Goal: Task Accomplishment & Management: Manage account settings

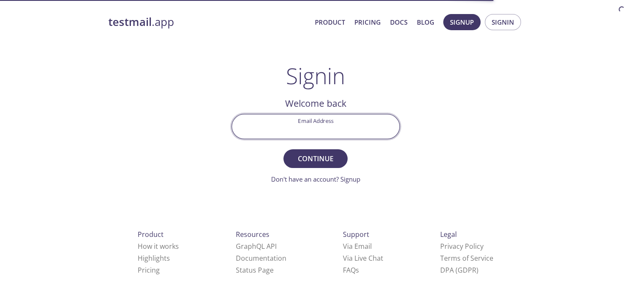
click at [318, 125] on input "Email Address" at bounding box center [316, 126] width 168 height 24
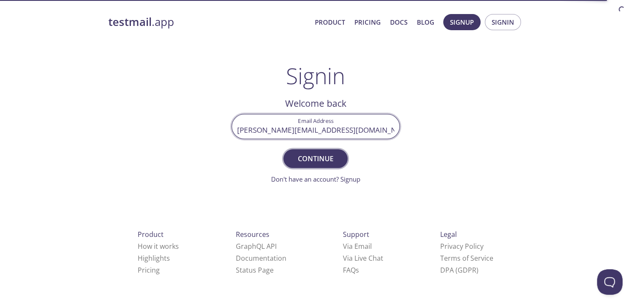
type input "[PERSON_NAME][EMAIL_ADDRESS][DOMAIN_NAME]"
click at [310, 157] on span "Continue" at bounding box center [315, 159] width 45 height 12
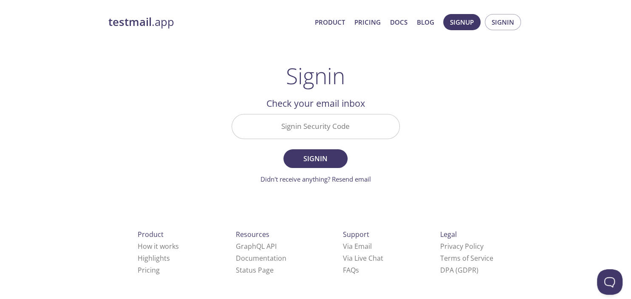
click at [333, 125] on input "Signin Security Code" at bounding box center [316, 126] width 168 height 24
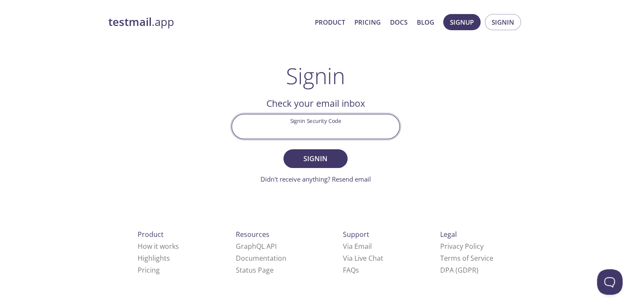
paste input "DHPR9LA"
type input "DHPR9LA"
click at [316, 157] on span "Signin" at bounding box center [315, 159] width 45 height 12
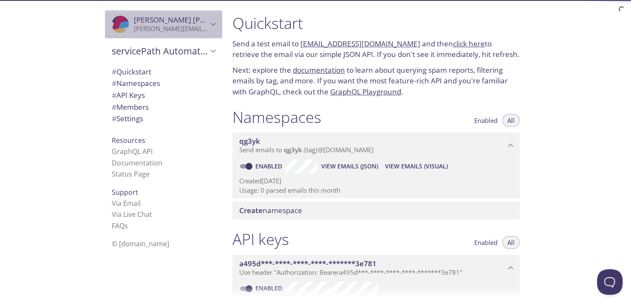
click at [213, 20] on icon "Sheraz Akhtar" at bounding box center [213, 24] width 11 height 11
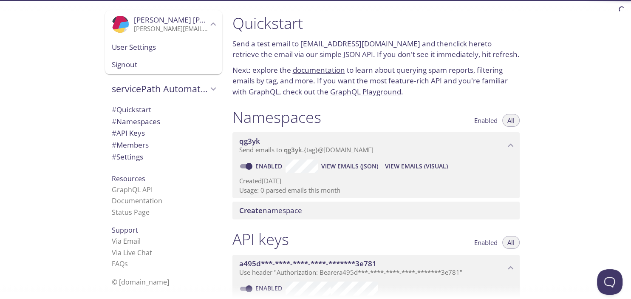
click at [73, 62] on div ".cls-1 { fill: #6d5ca8; } .cls-2 { fill: #3fc191; } .cls-3 { fill: #3b4752; } .…" at bounding box center [113, 149] width 226 height 299
click at [213, 86] on icon "servicePath Automation" at bounding box center [213, 88] width 11 height 11
click at [55, 94] on div ".cls-1 { fill: #6d5ca8; } .cls-2 { fill: #3fc191; } .cls-3 { fill: #3b4752; } .…" at bounding box center [113, 149] width 226 height 299
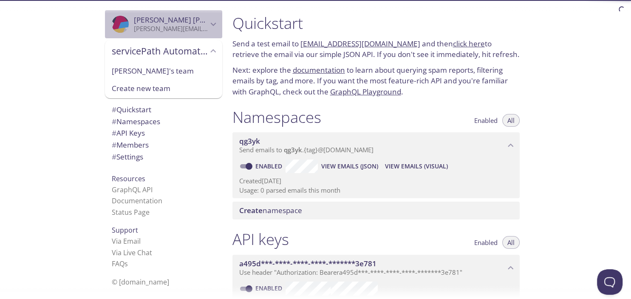
click at [170, 23] on span "Sheraz Akhtar" at bounding box center [192, 20] width 117 height 10
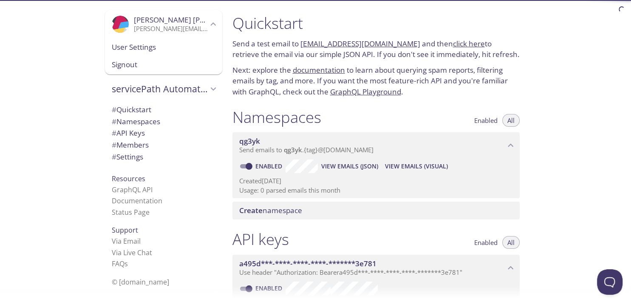
click at [136, 46] on span "User Settings" at bounding box center [164, 47] width 104 height 11
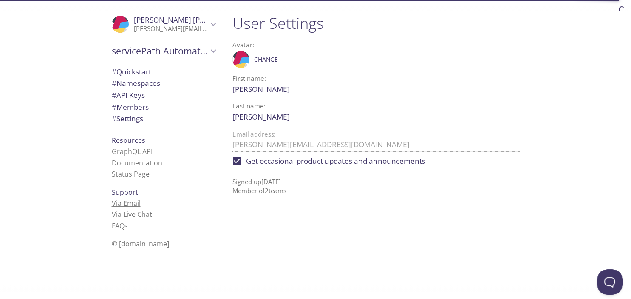
click at [123, 203] on link "Via Email" at bounding box center [126, 203] width 29 height 9
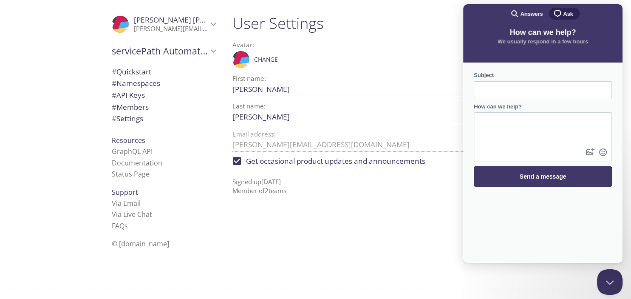
click at [327, 236] on div "User Settings Avatar: .cls-1 { fill: #6d5ca8; } .cls-2 { fill: #3fc191; } .cls-…" at bounding box center [380, 149] width 308 height 299
click at [140, 70] on span "# Quickstart" at bounding box center [132, 72] width 40 height 10
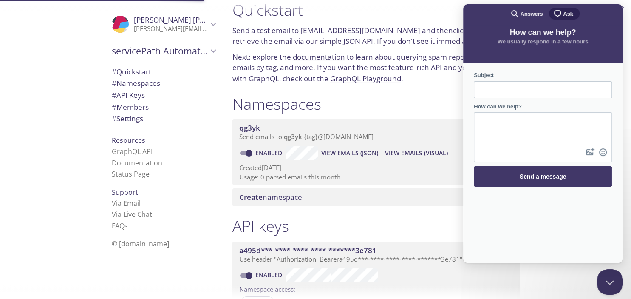
scroll to position [14, 0]
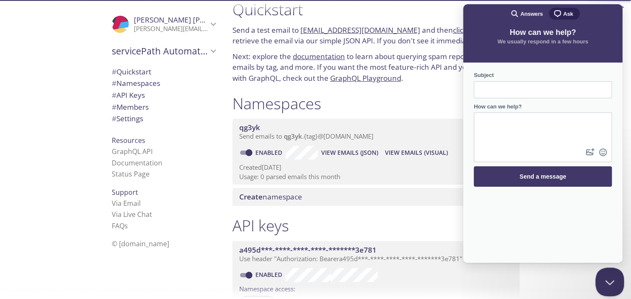
click at [608, 281] on button "Close Beacon popover" at bounding box center [609, 280] width 26 height 26
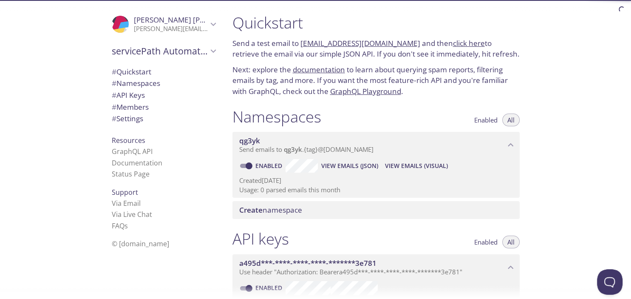
scroll to position [0, 0]
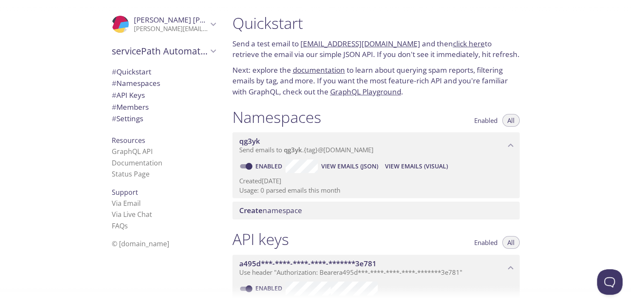
click at [128, 242] on span "© [DOMAIN_NAME]" at bounding box center [140, 243] width 57 height 9
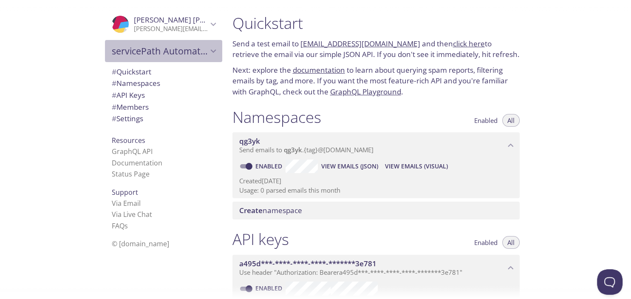
click at [212, 49] on icon "servicePath Automation" at bounding box center [213, 50] width 11 height 11
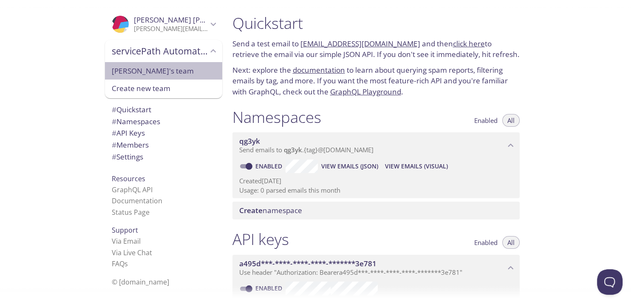
click at [135, 66] on span "[PERSON_NAME]'s team" at bounding box center [164, 70] width 104 height 11
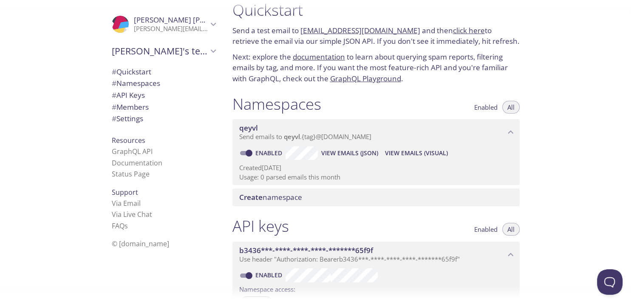
scroll to position [14, 0]
click at [206, 54] on span "[PERSON_NAME]'s team" at bounding box center [160, 51] width 96 height 12
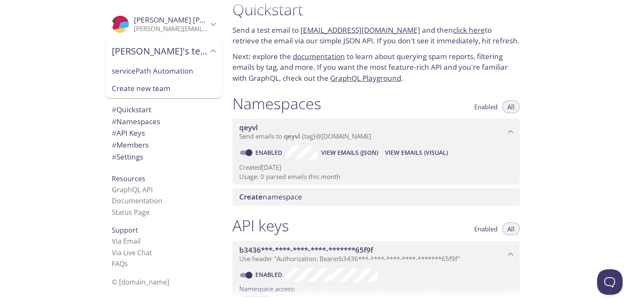
click at [159, 68] on span "servicePath Automation" at bounding box center [164, 70] width 104 height 11
type input "servicePath Automation"
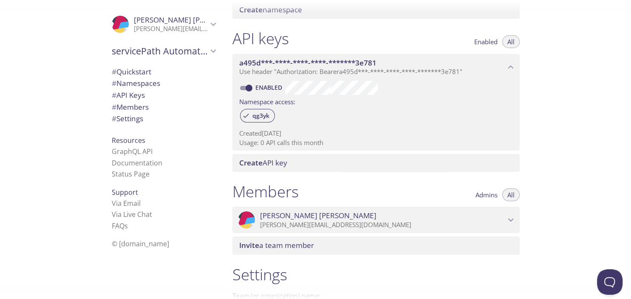
scroll to position [204, 0]
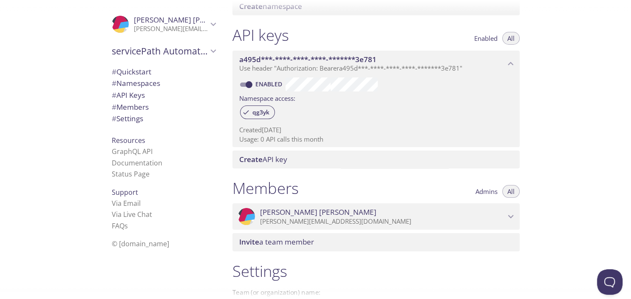
click at [477, 213] on span "Sheraz Akhtar" at bounding box center [382, 211] width 245 height 9
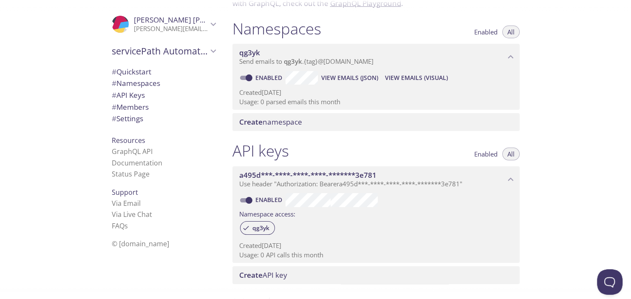
scroll to position [0, 0]
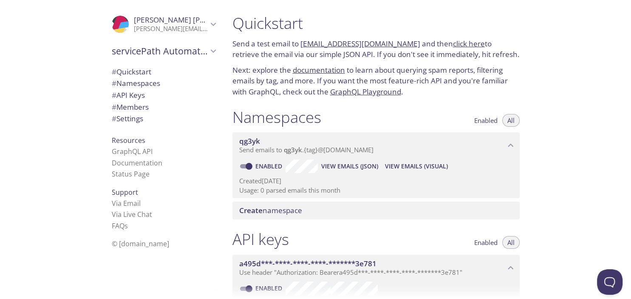
click at [156, 43] on div "servicePath Automation" at bounding box center [163, 51] width 117 height 22
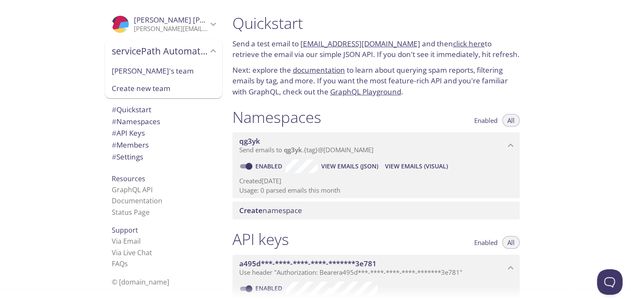
click at [147, 23] on span "Sheraz Akhtar" at bounding box center [192, 20] width 117 height 10
click at [82, 72] on div ".cls-1 { fill: #6d5ca8; } .cls-2 { fill: #3fc191; } .cls-3 { fill: #3b4752; } .…" at bounding box center [113, 149] width 226 height 299
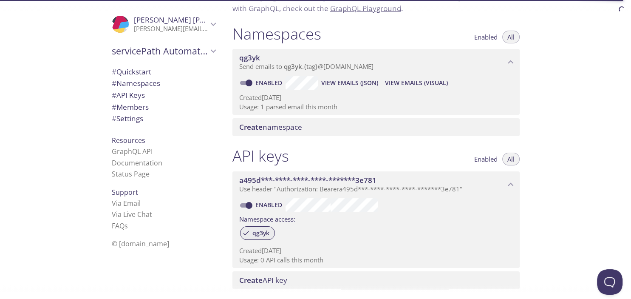
scroll to position [153, 0]
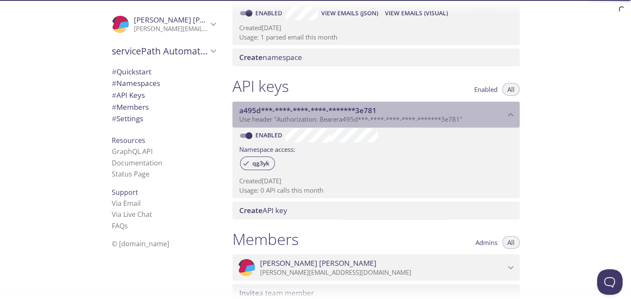
click at [511, 115] on icon "a495d***-****-****-****-*******3e781 API key" at bounding box center [511, 114] width 11 height 11
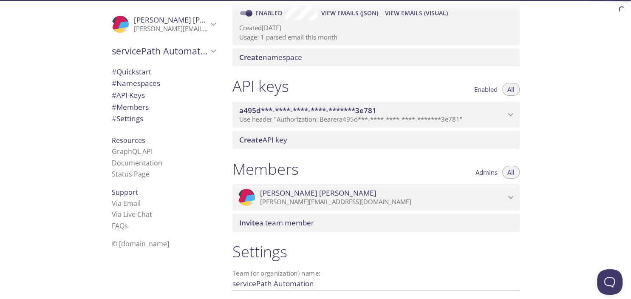
click at [509, 114] on icon "a495d***-****-****-****-*******3e781 API key" at bounding box center [511, 114] width 6 height 3
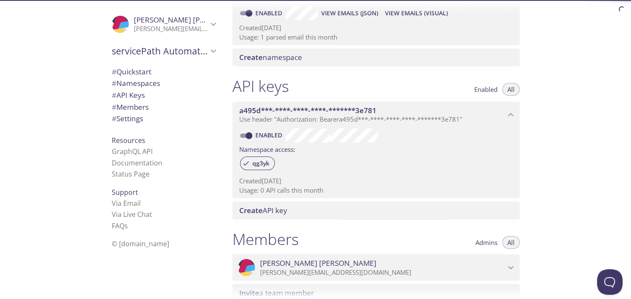
scroll to position [306, 0]
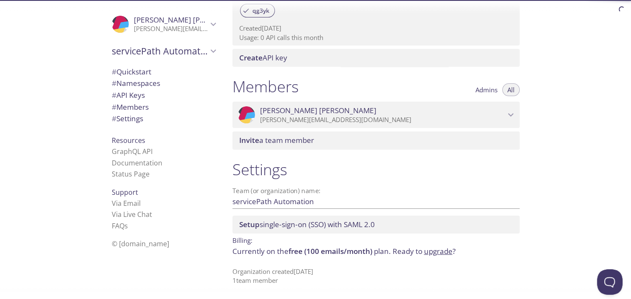
click at [287, 221] on span "Setup single-sign-on (SSO) with [PERSON_NAME] 2.0" at bounding box center [307, 224] width 136 height 10
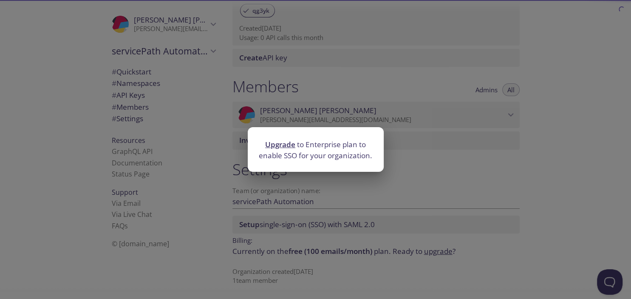
click at [403, 159] on div "Upgrade to Enterprise plan to enable SSO for your organization." at bounding box center [315, 149] width 631 height 299
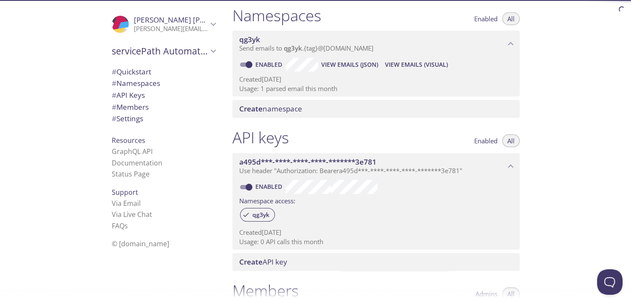
scroll to position [0, 0]
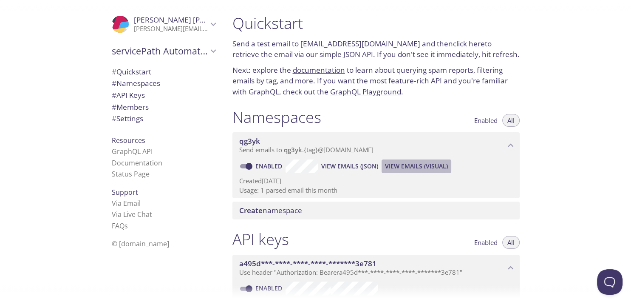
click at [414, 165] on span "View Emails (Visual)" at bounding box center [416, 166] width 63 height 10
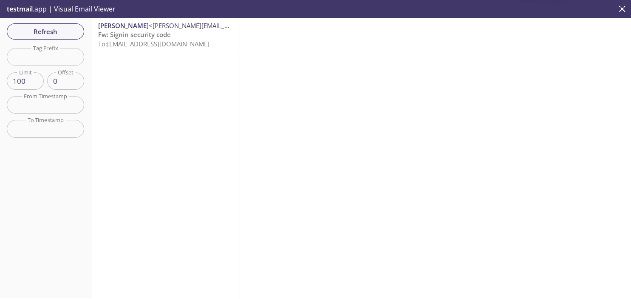
click at [134, 37] on span "Fw: Signin security code" at bounding box center [134, 34] width 73 height 9
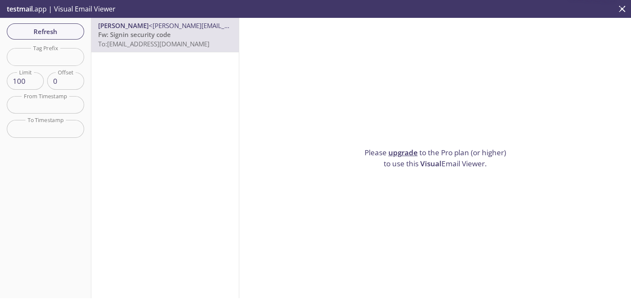
click at [45, 28] on span "Refresh" at bounding box center [46, 31] width 64 height 11
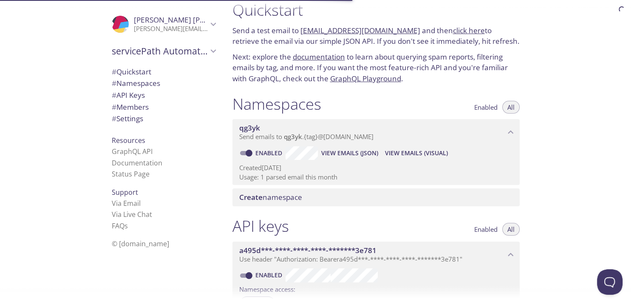
scroll to position [14, 0]
click at [347, 152] on span "View Emails (JSON)" at bounding box center [349, 153] width 57 height 10
